Goal: Information Seeking & Learning: Learn about a topic

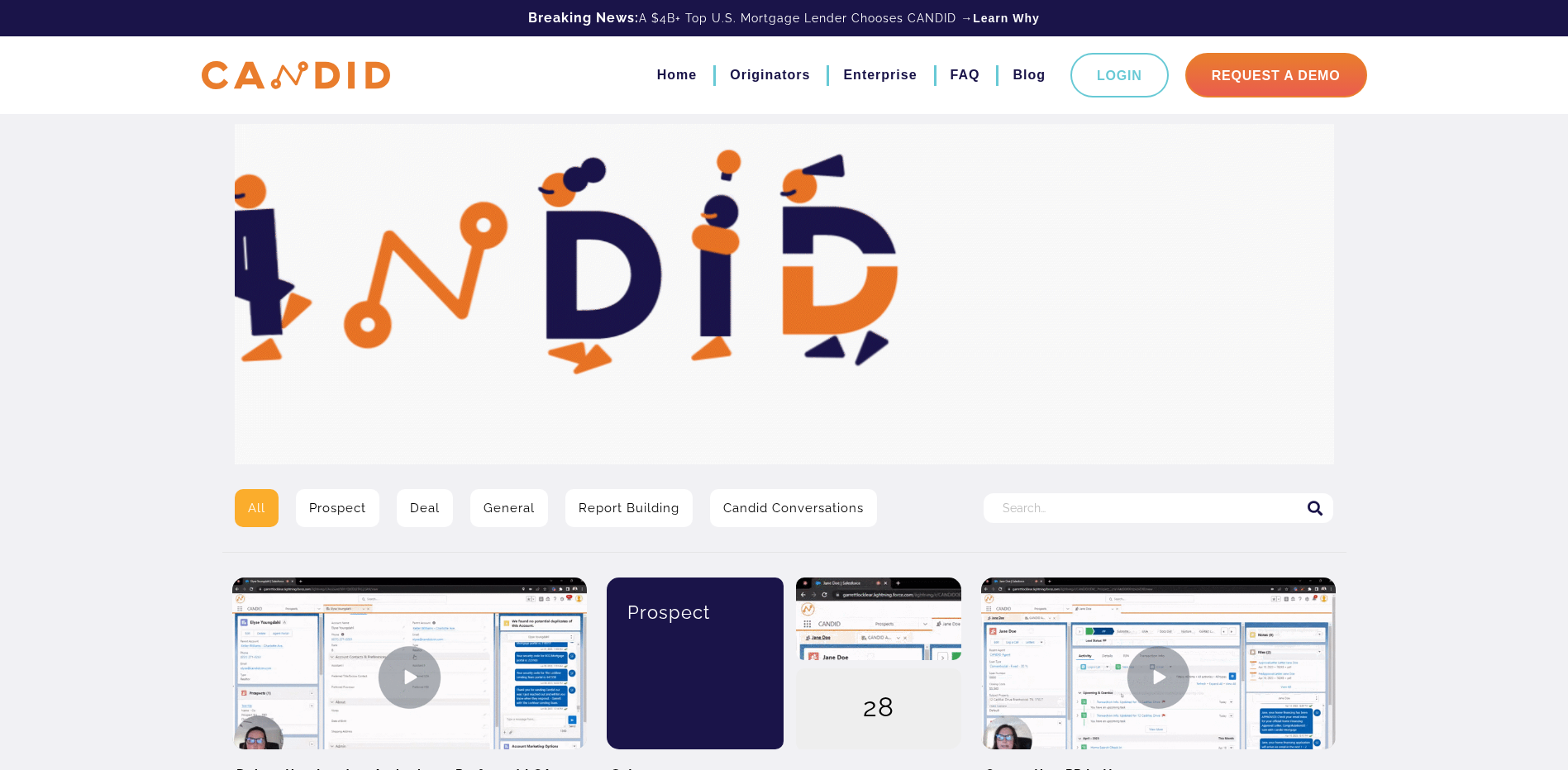
drag, startPoint x: 0, startPoint y: 0, endPoint x: 1123, endPoint y: 509, distance: 1233.0
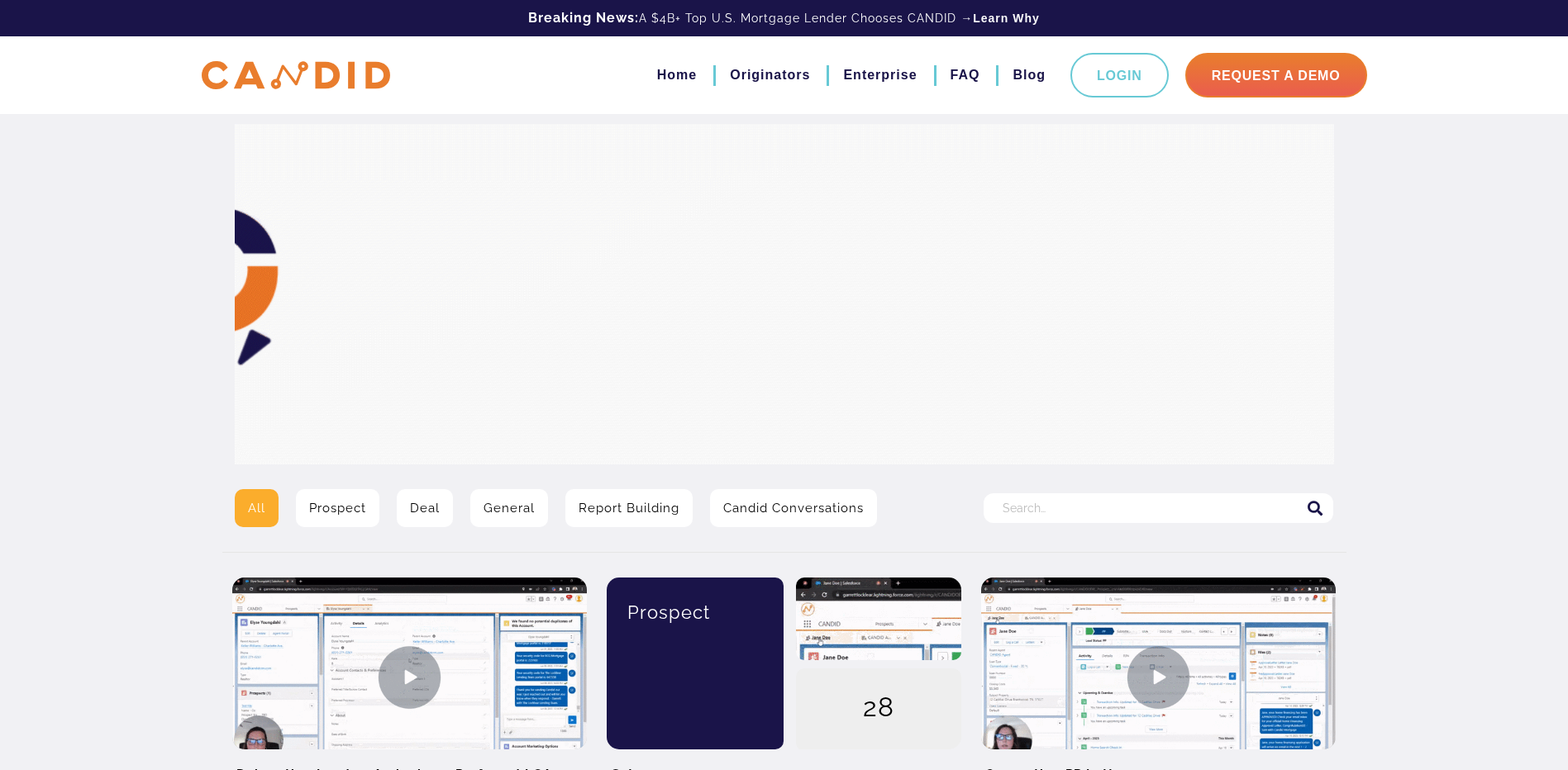
click at [1123, 509] on input "Search for:" at bounding box center [1158, 508] width 350 height 29
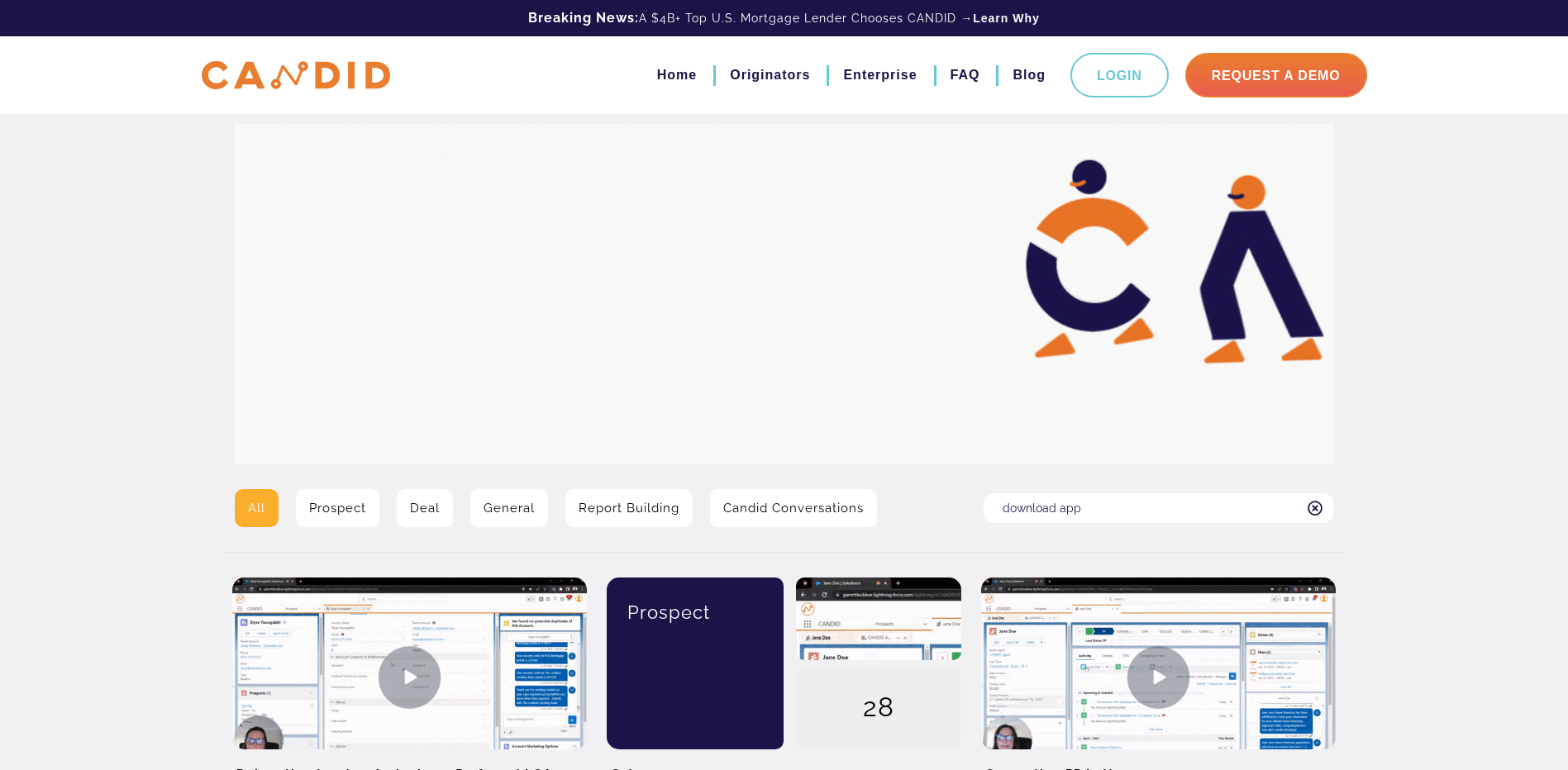
type input "download app"
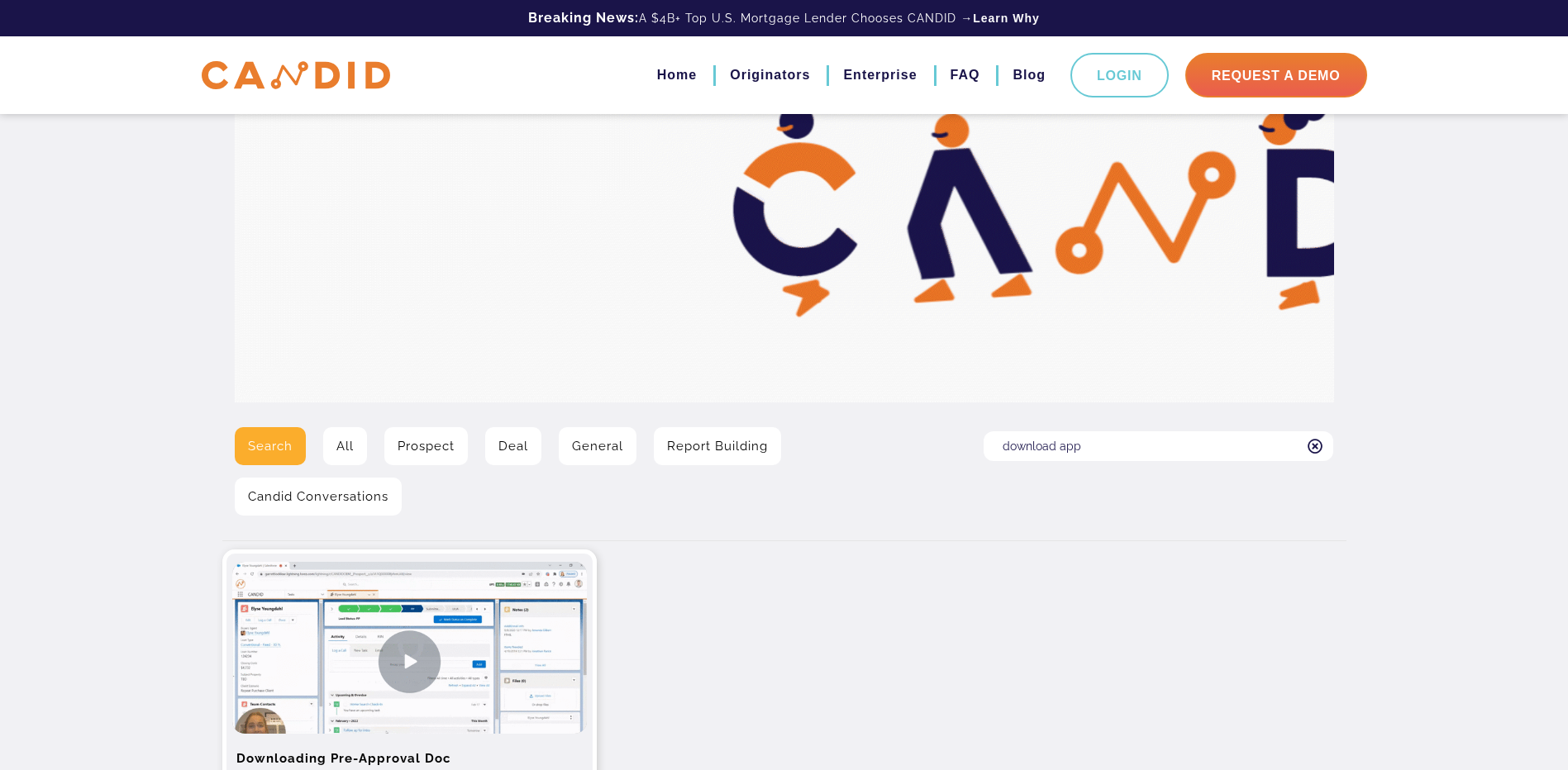
scroll to position [165, 0]
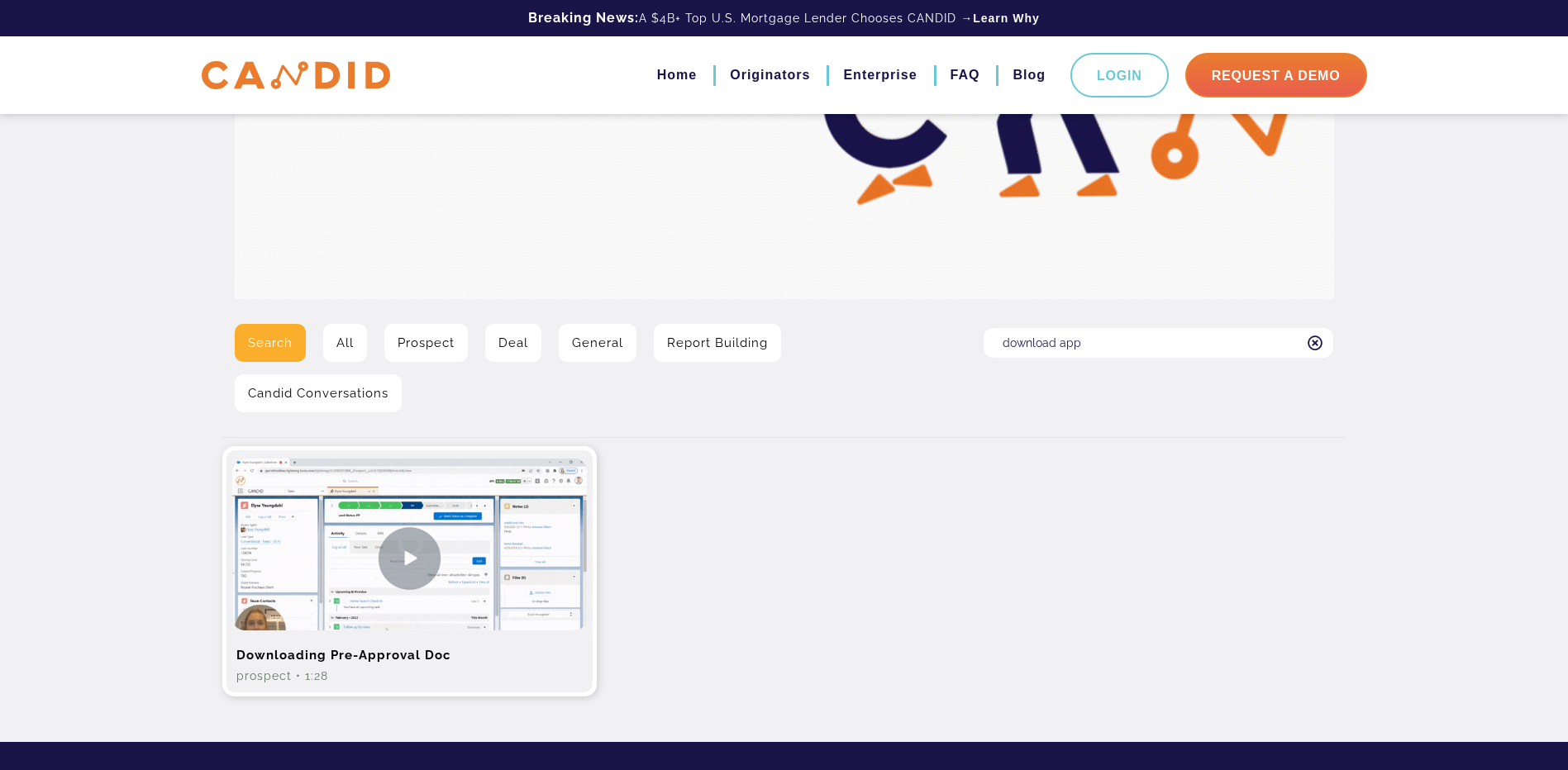
click at [427, 568] on img at bounding box center [409, 558] width 354 height 199
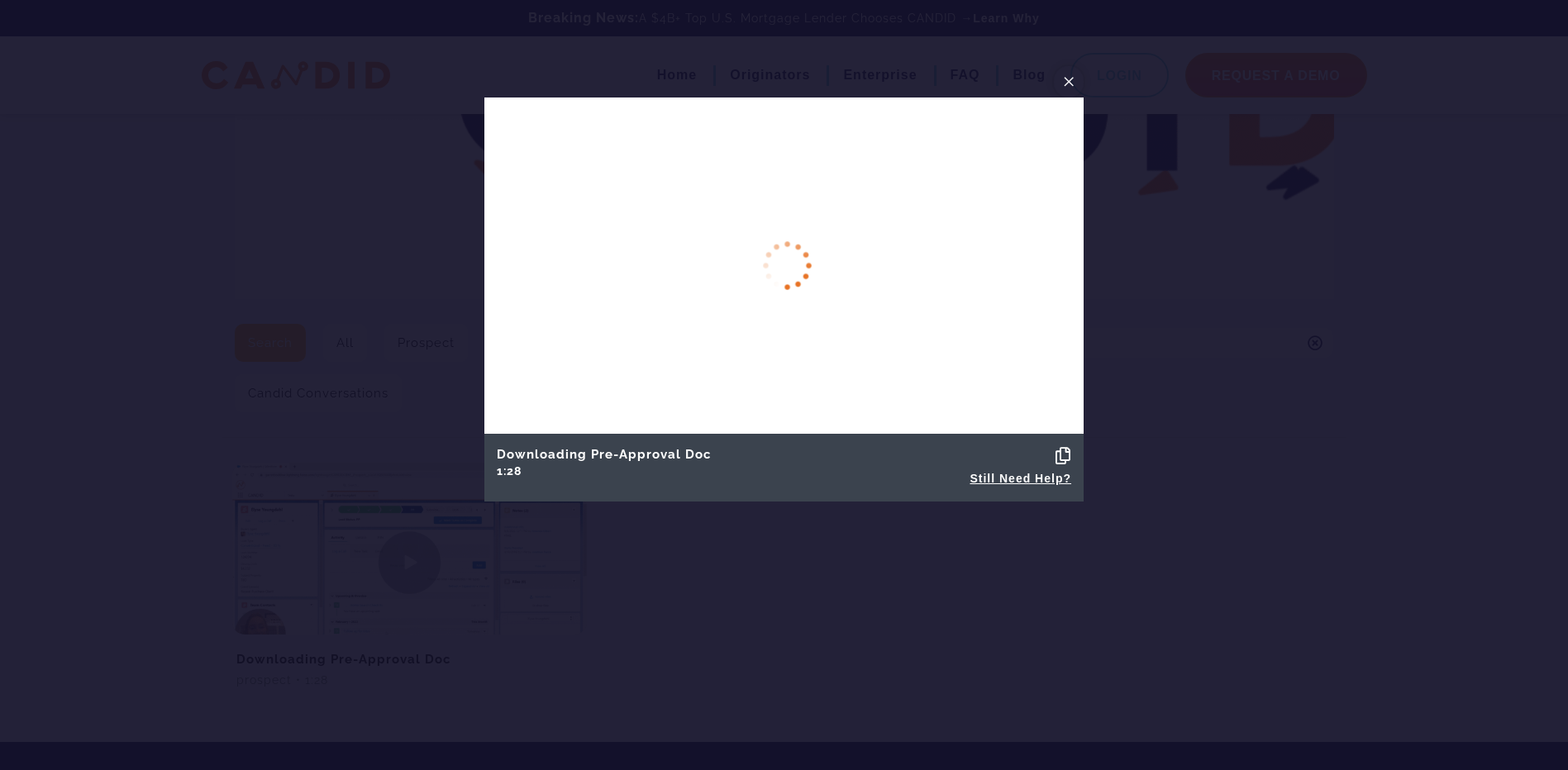
click at [1067, 74] on span "×" at bounding box center [1068, 81] width 13 height 26
